Goal: Information Seeking & Learning: Learn about a topic

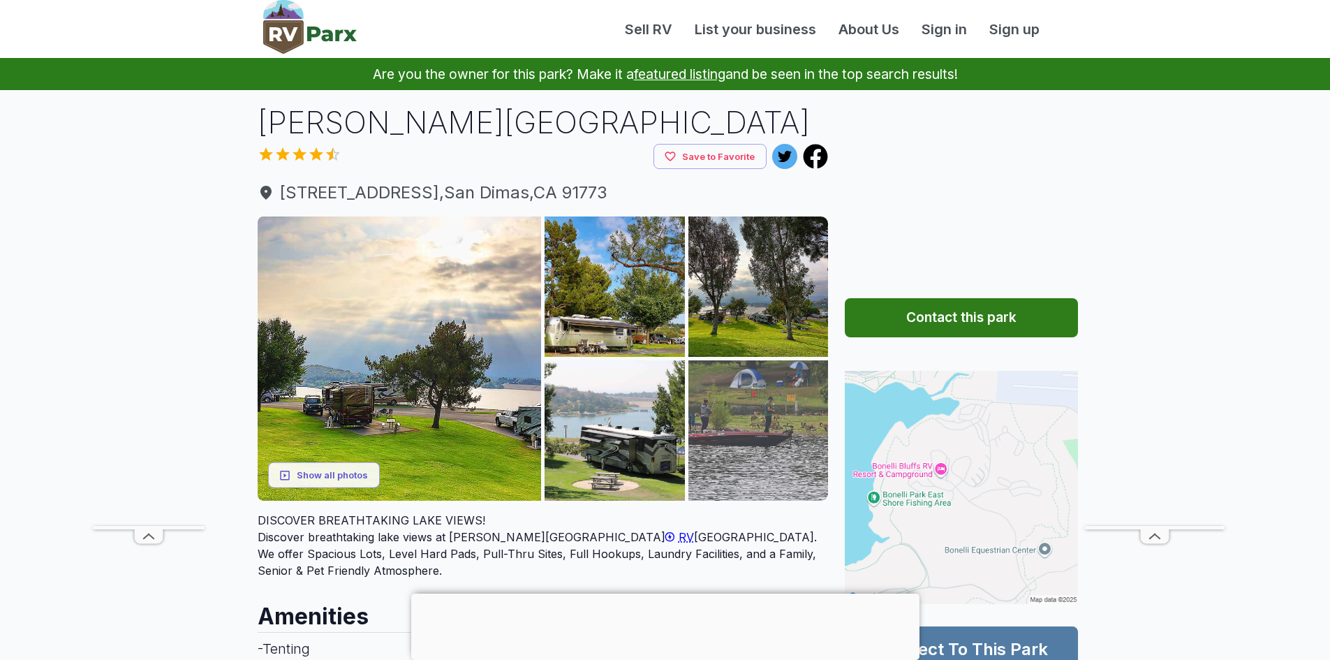
click at [793, 414] on img at bounding box center [758, 430] width 140 height 140
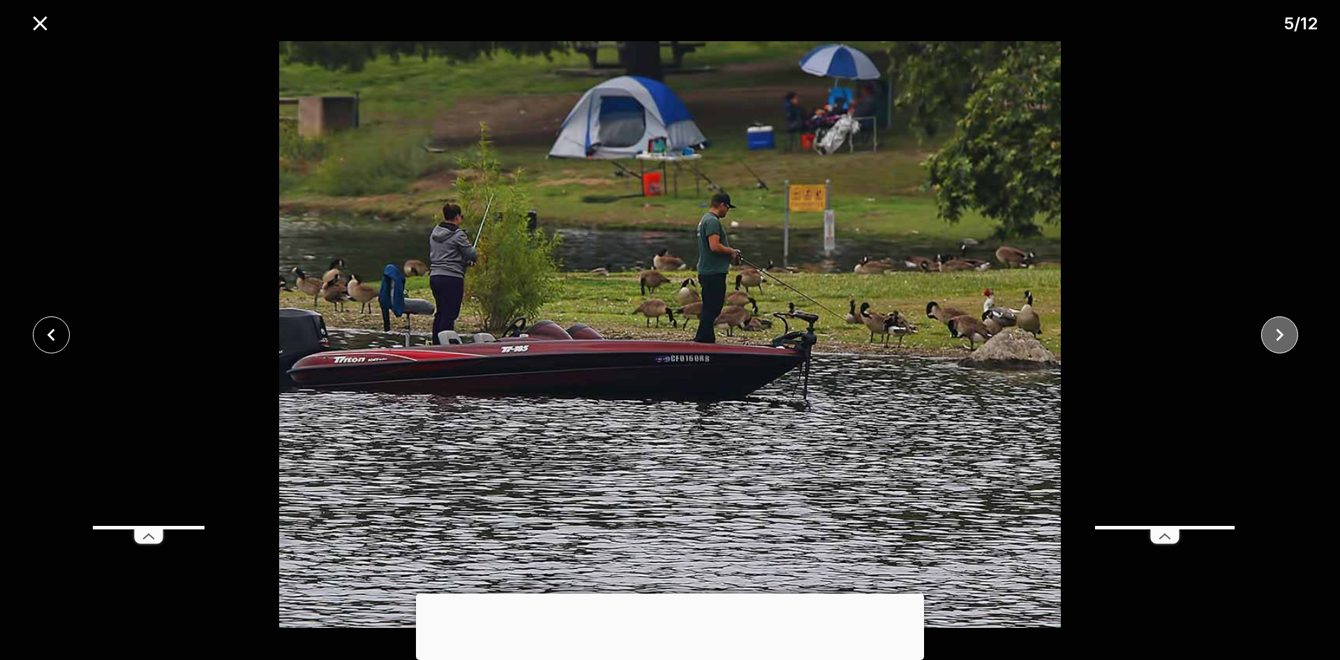
click at [1283, 334] on icon "close" at bounding box center [1281, 334] width 8 height 13
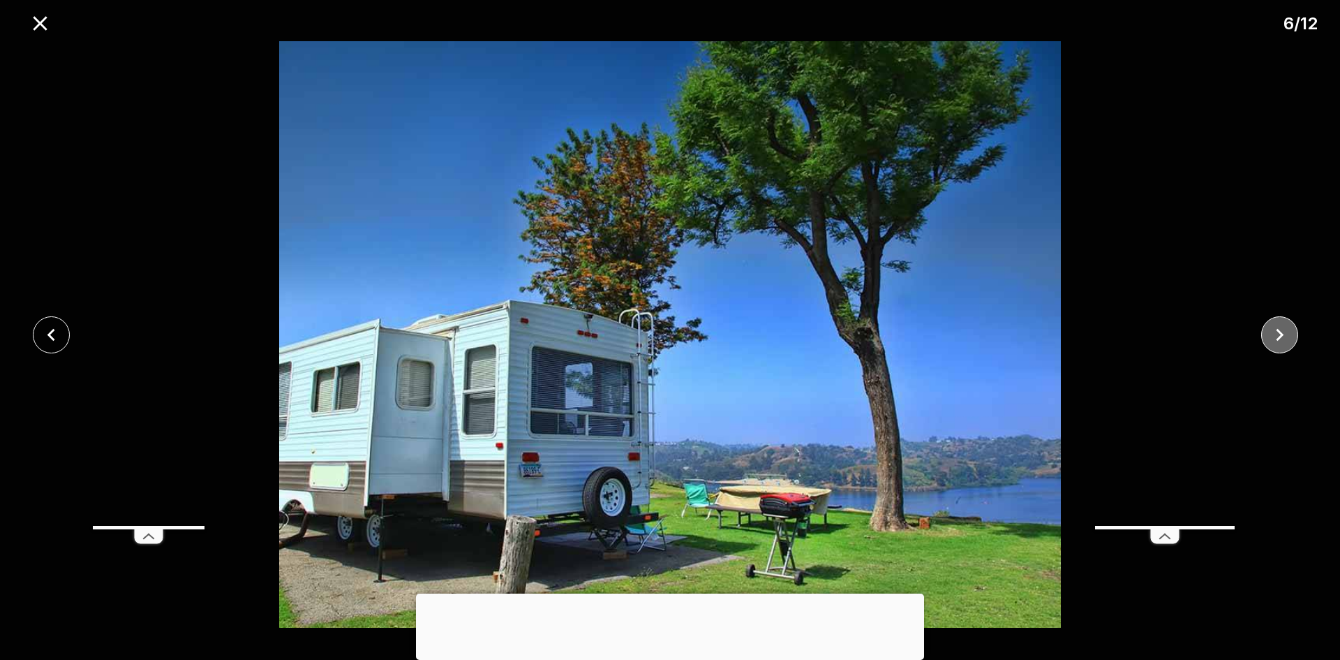
click at [1283, 334] on icon "close" at bounding box center [1281, 334] width 8 height 13
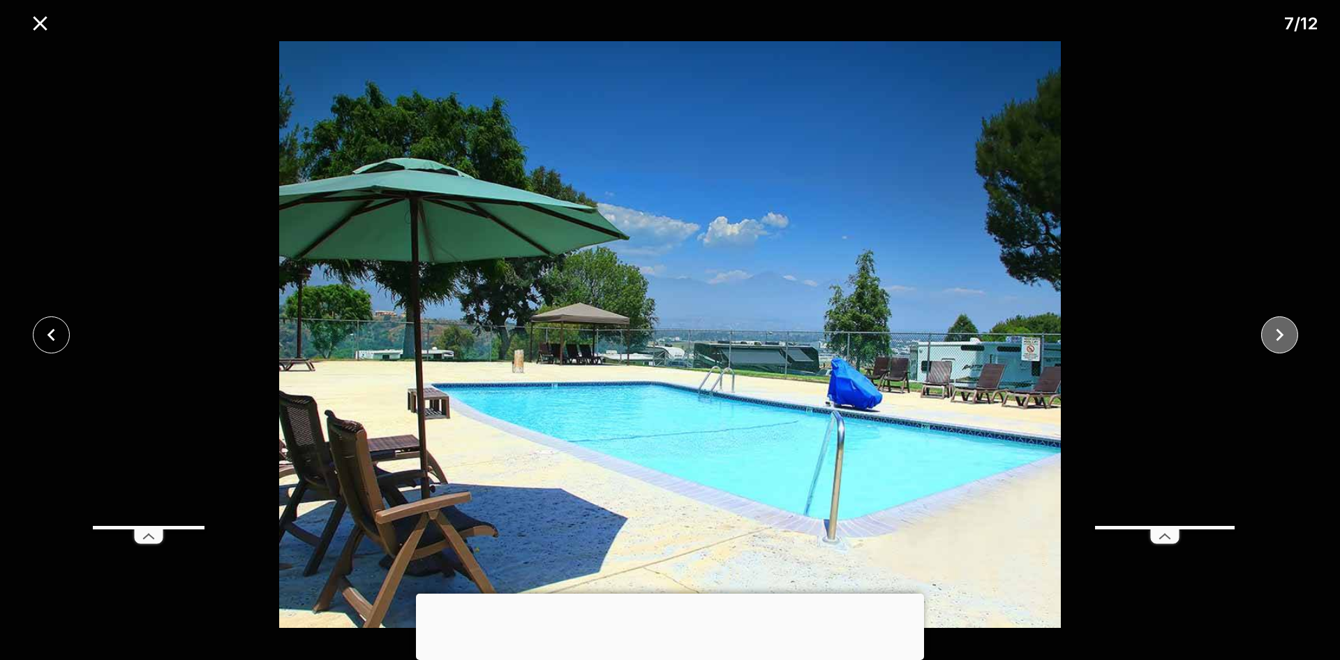
click at [1283, 334] on icon "close" at bounding box center [1281, 334] width 8 height 13
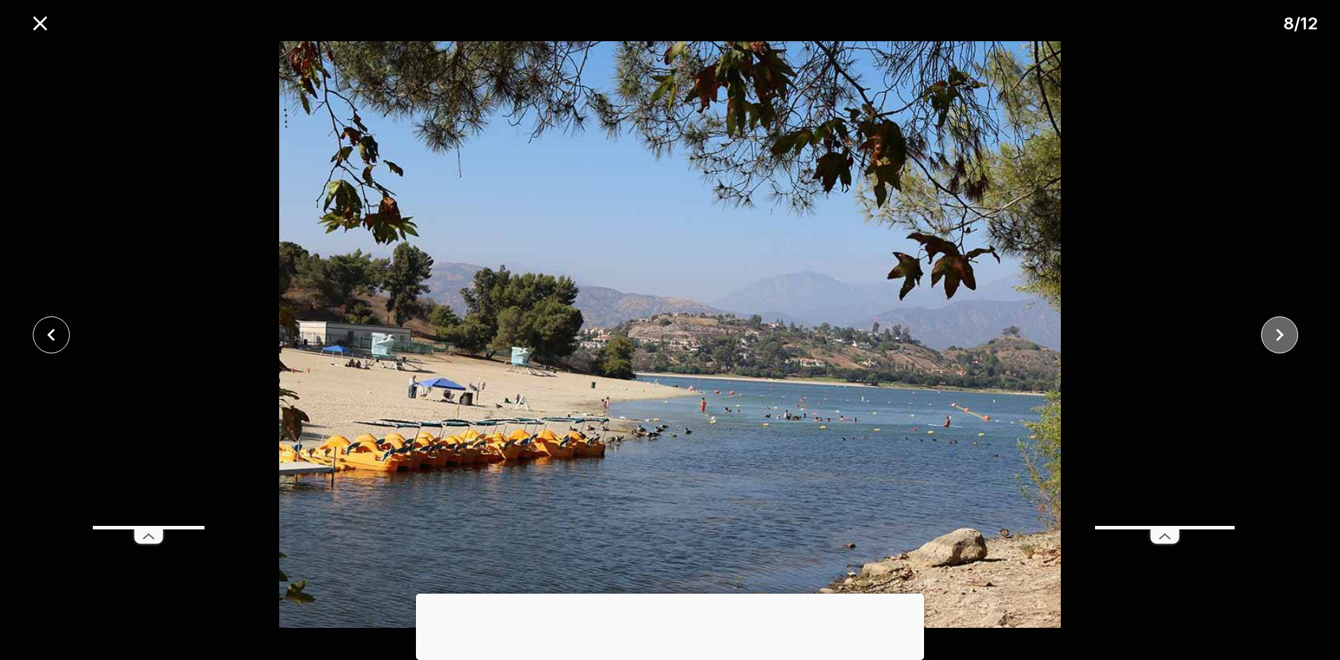
click at [1283, 334] on icon "close" at bounding box center [1281, 334] width 8 height 13
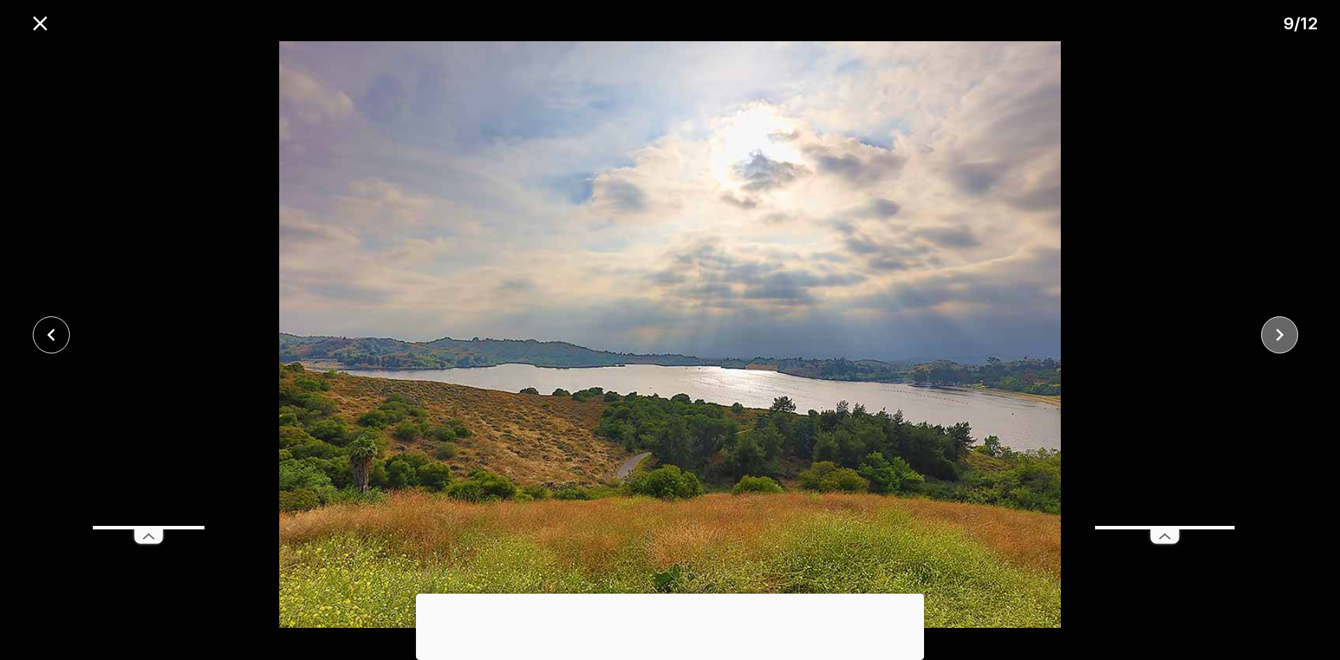
click at [1283, 334] on icon "close" at bounding box center [1281, 334] width 8 height 13
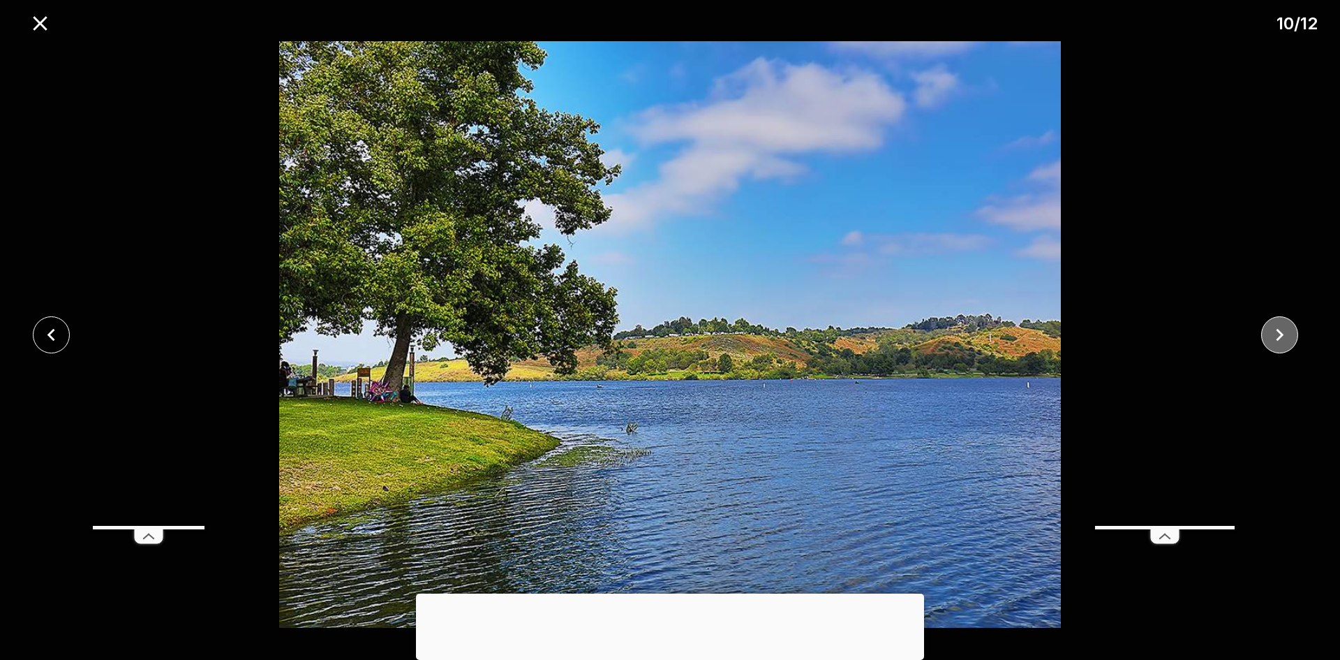
click at [1283, 334] on icon "close" at bounding box center [1281, 334] width 8 height 13
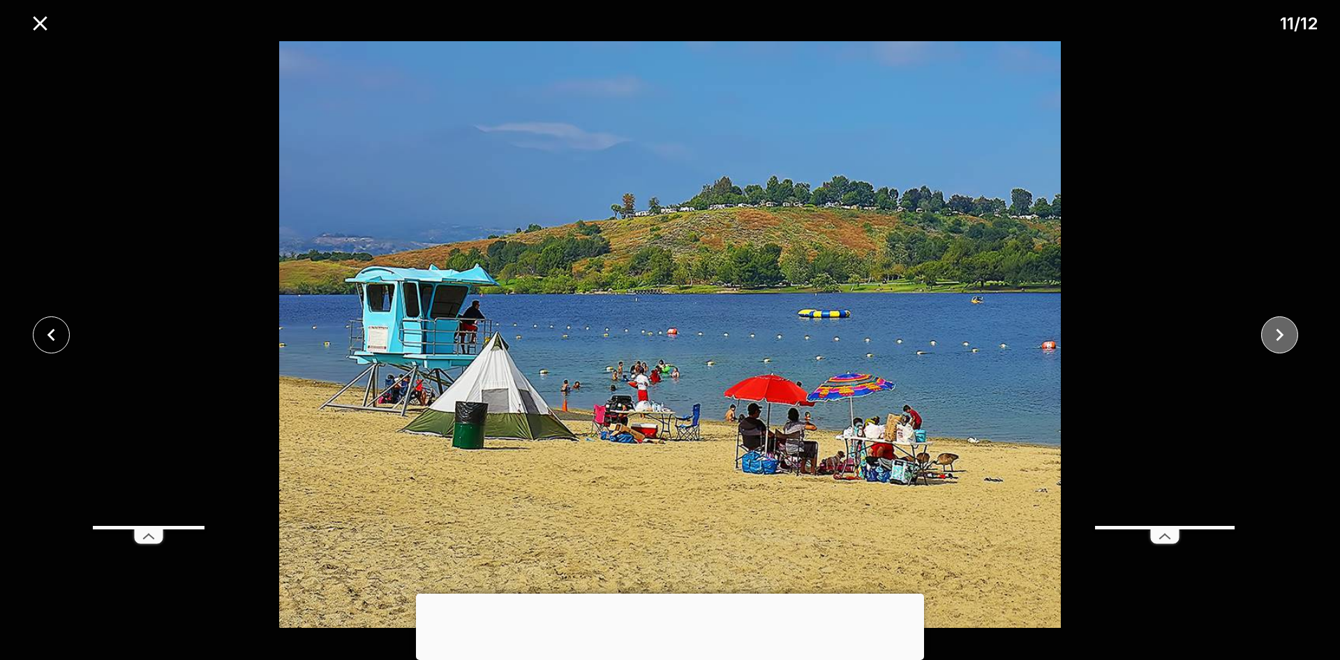
click at [1283, 334] on icon "close" at bounding box center [1281, 334] width 8 height 13
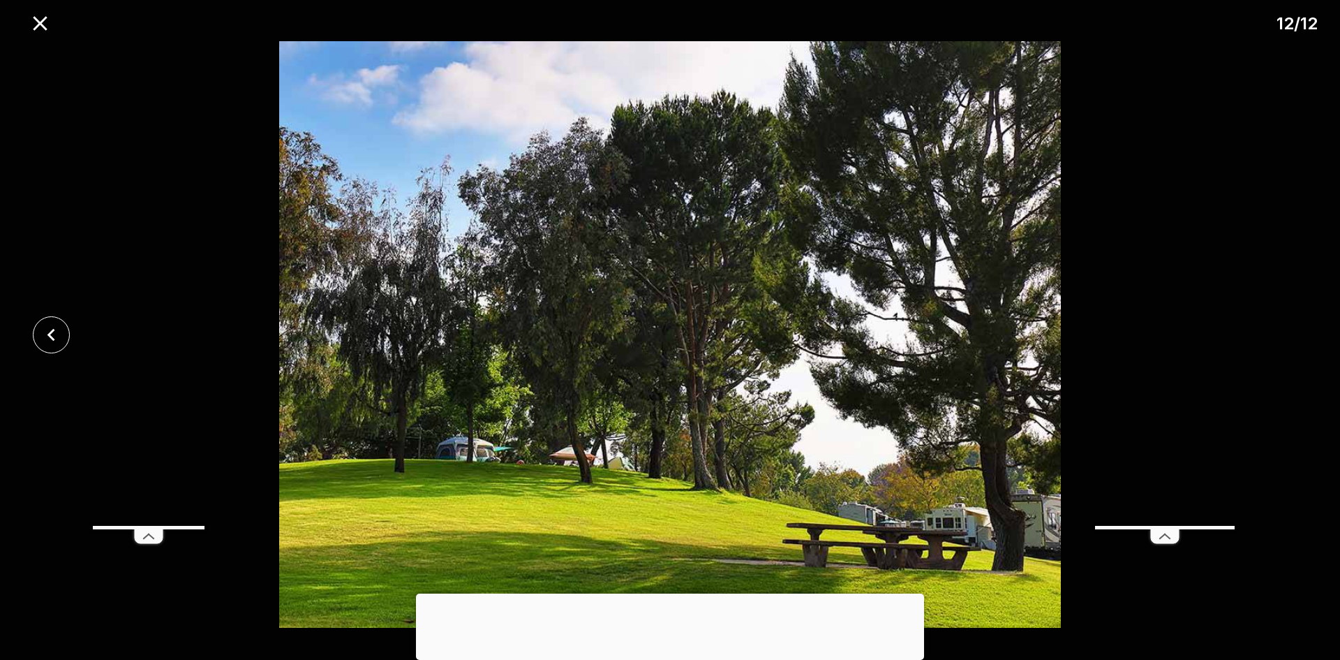
click at [1283, 334] on div at bounding box center [670, 334] width 1340 height 586
click at [34, 23] on icon "close" at bounding box center [40, 23] width 24 height 24
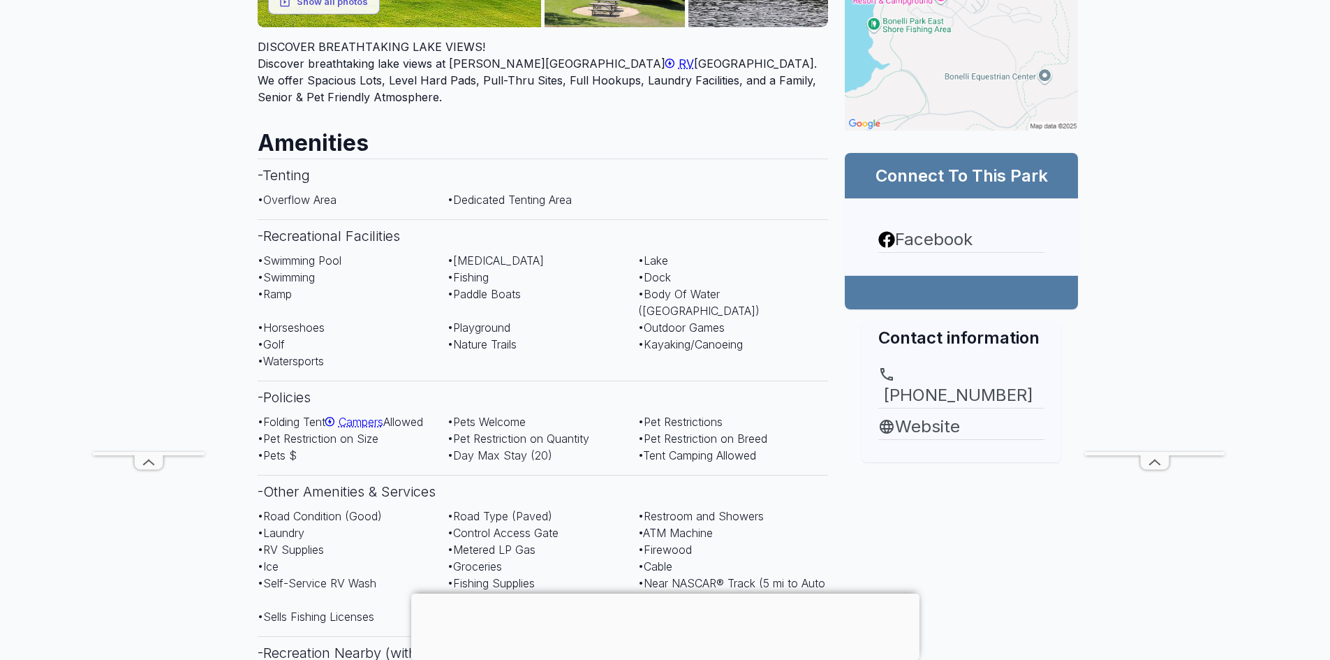
scroll to position [279, 0]
